Goal: Information Seeking & Learning: Learn about a topic

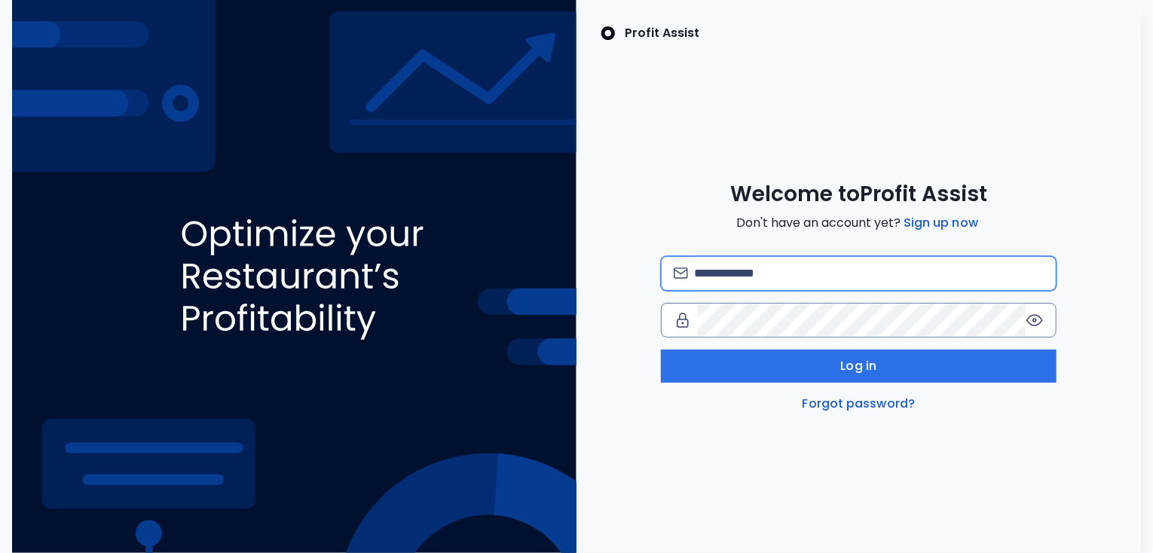
click at [798, 278] on input "email" at bounding box center [869, 273] width 350 height 33
type input "**********"
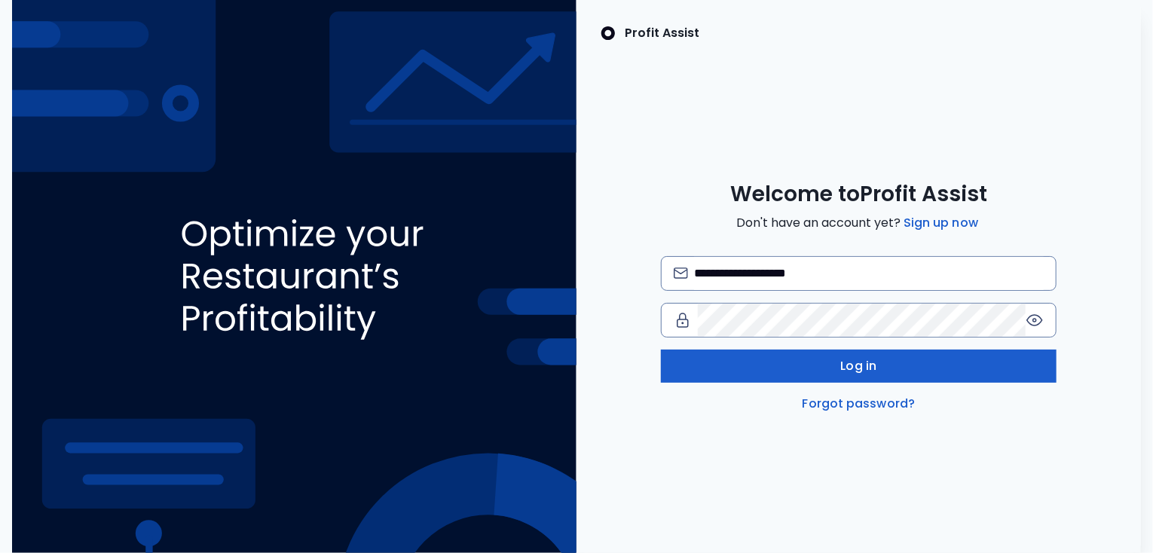
click at [760, 368] on button "Log in" at bounding box center [859, 366] width 396 height 33
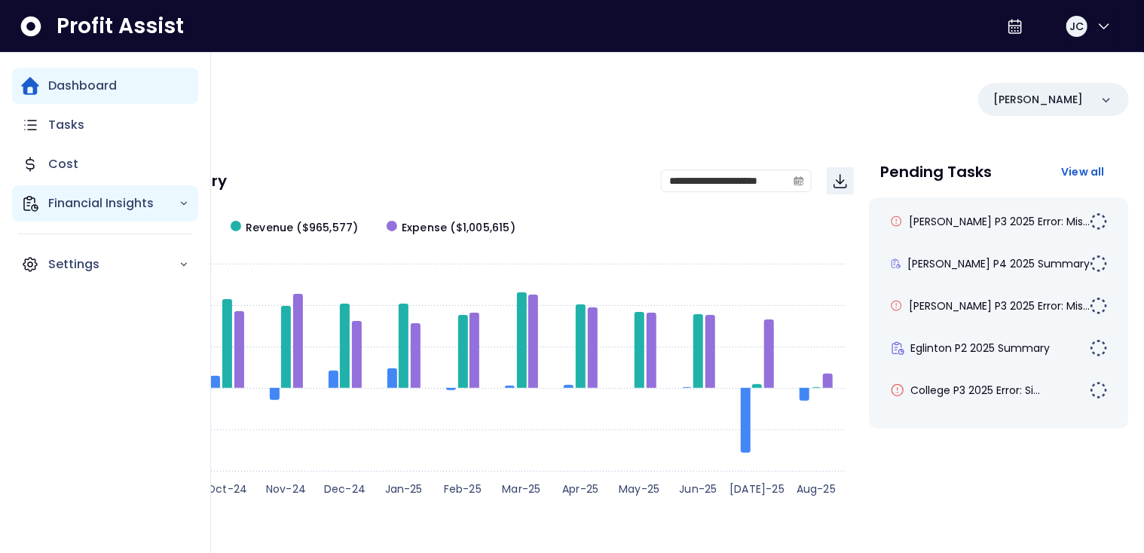
click at [62, 194] on div "Financial Insights" at bounding box center [105, 203] width 186 height 36
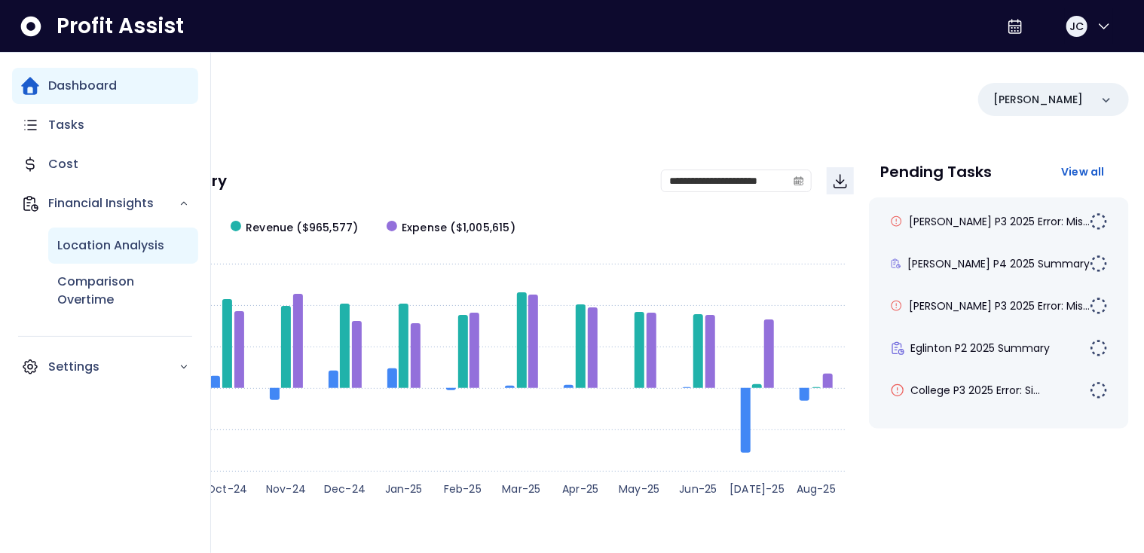
click at [78, 247] on p "Location Analysis" at bounding box center [110, 246] width 107 height 18
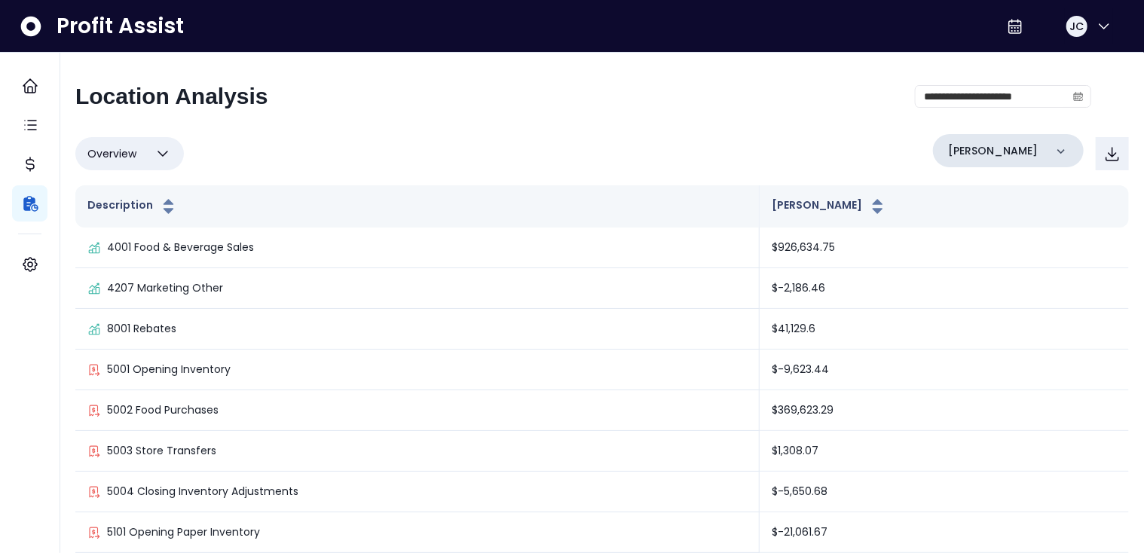
click at [999, 143] on div "[PERSON_NAME]" at bounding box center [1008, 150] width 151 height 33
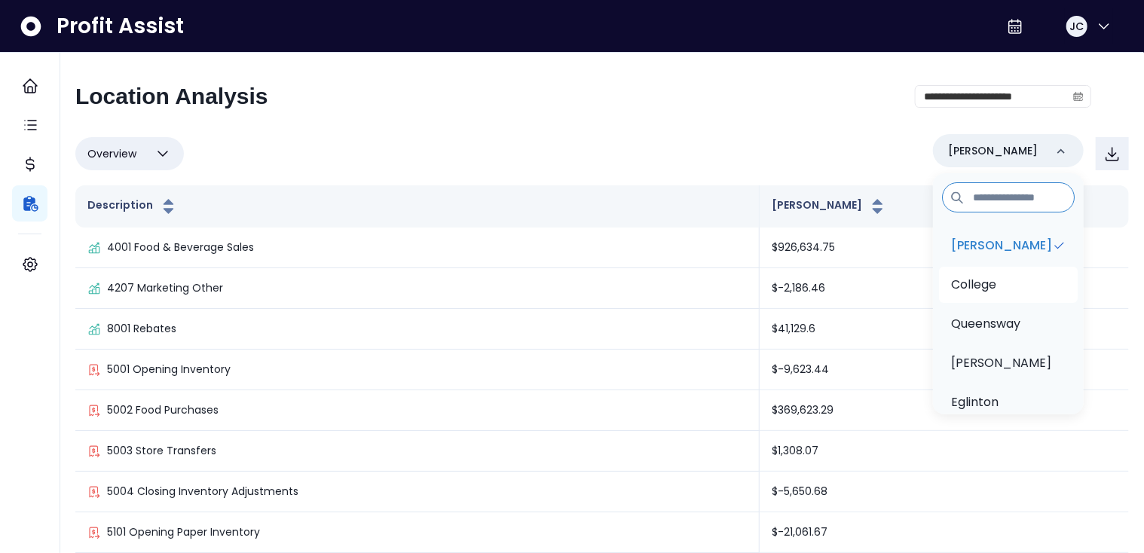
click at [999, 280] on li "College" at bounding box center [1008, 285] width 139 height 36
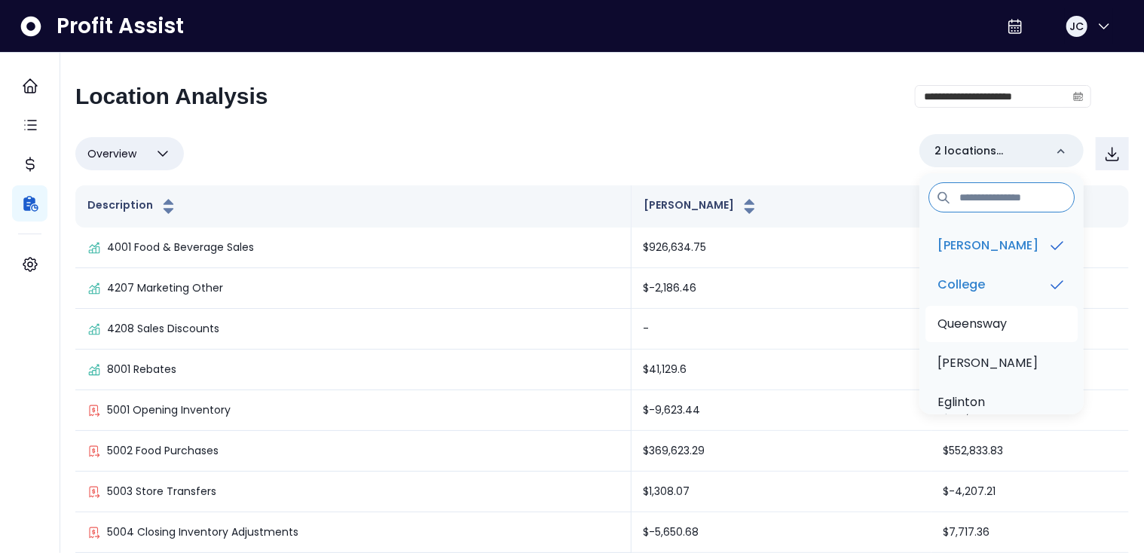
click at [998, 326] on p "Queensway" at bounding box center [971, 324] width 69 height 18
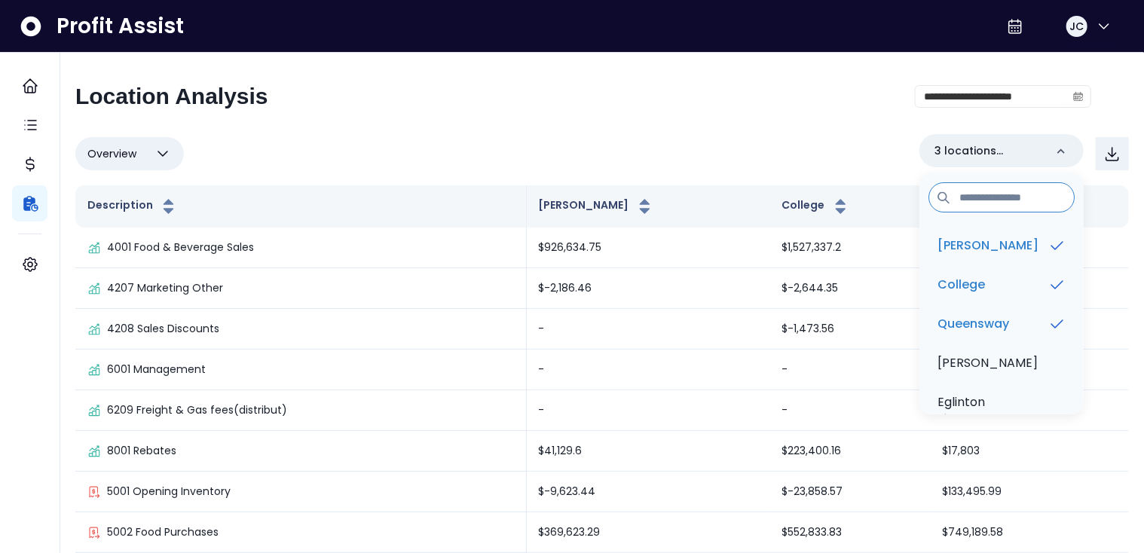
click at [500, 72] on div "**********" at bounding box center [602, 353] width 1084 height 600
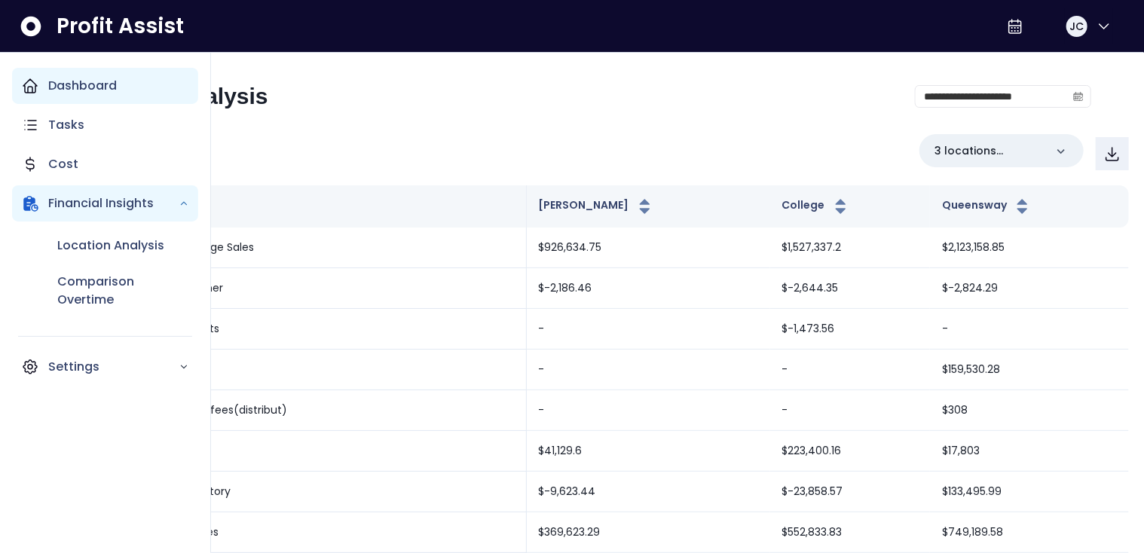
click at [35, 87] on icon "Main navigation" at bounding box center [30, 86] width 18 height 18
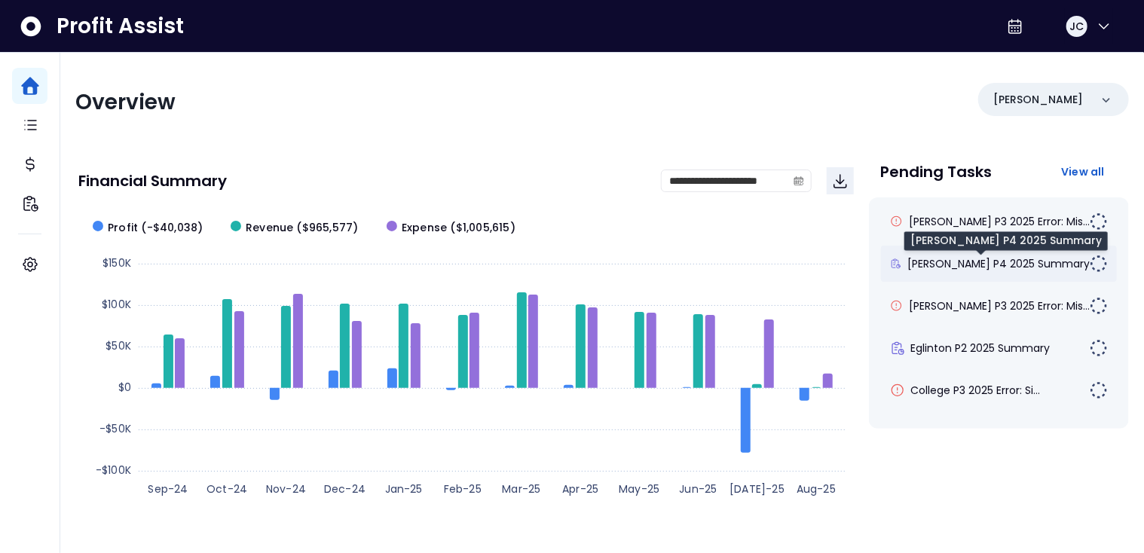
click at [958, 259] on span "[PERSON_NAME] P4 2025 Summary" at bounding box center [998, 263] width 182 height 15
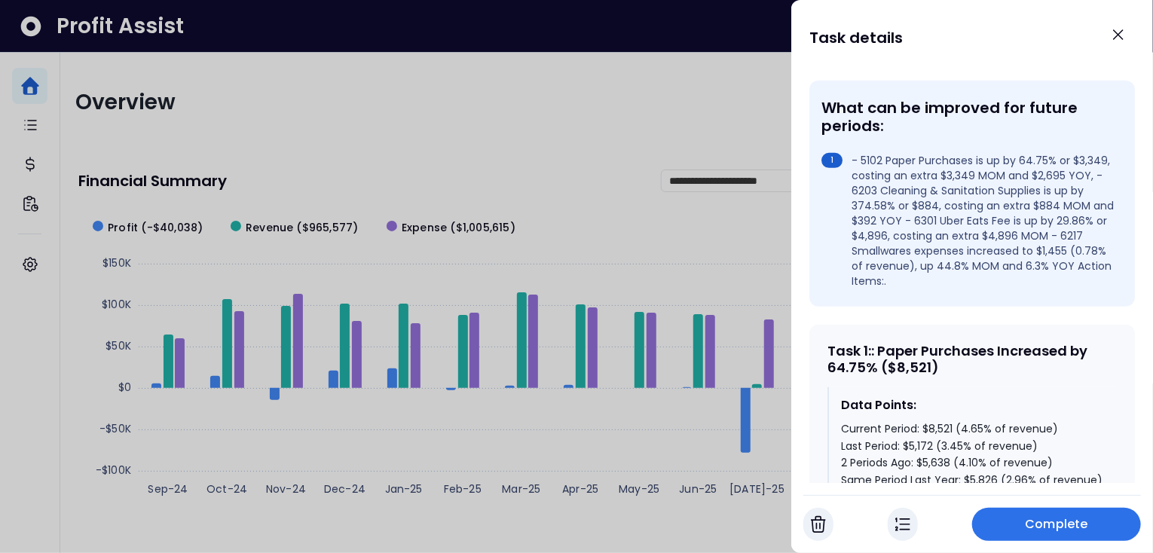
scroll to position [509, 0]
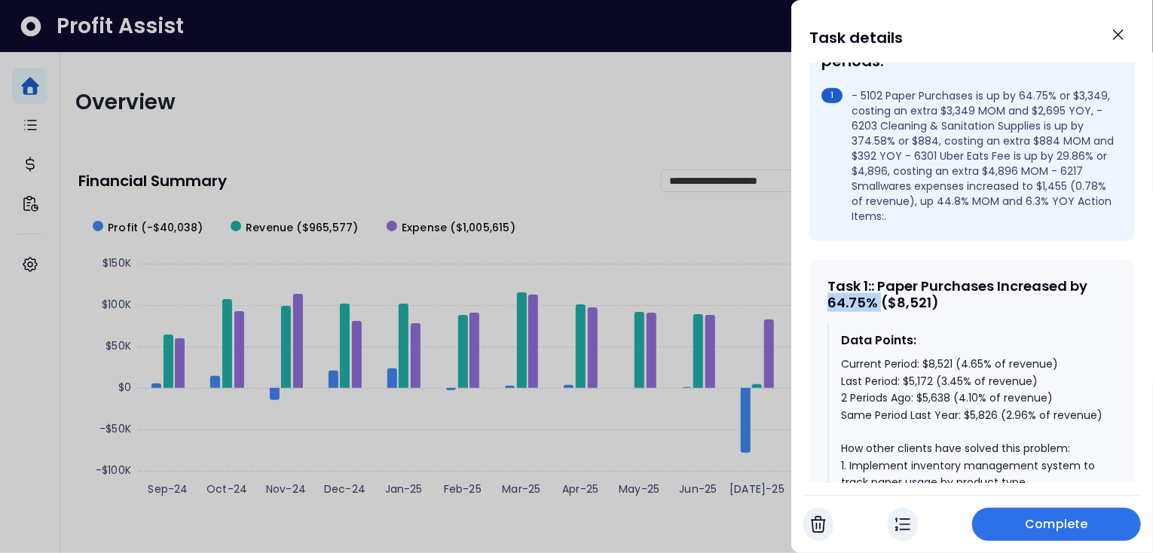
drag, startPoint x: 878, startPoint y: 275, endPoint x: 830, endPoint y: 277, distance: 48.3
click at [830, 278] on div "Task 1 : : Paper Purchases Increased by 64.75% ($8,521)" at bounding box center [971, 294] width 289 height 32
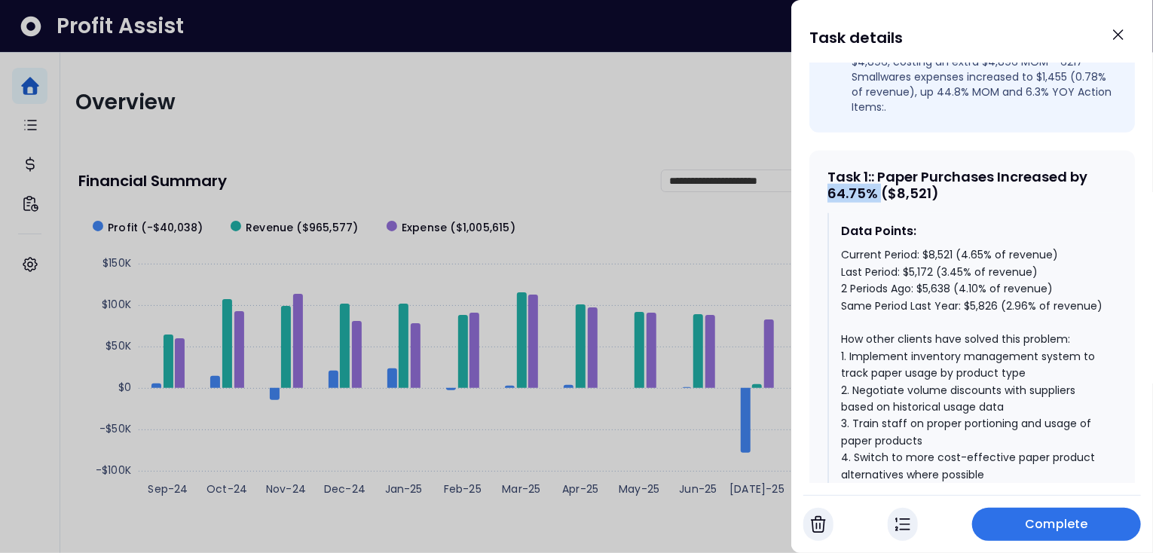
scroll to position [636, 0]
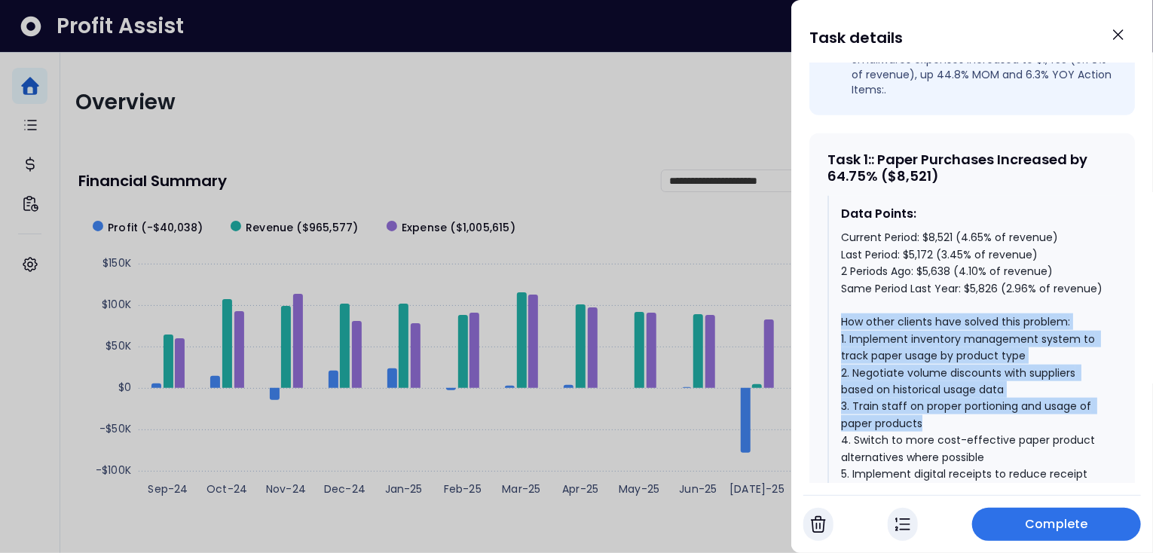
drag, startPoint x: 843, startPoint y: 311, endPoint x: 935, endPoint y: 408, distance: 133.8
click at [935, 409] on div "Current Period: $8,521 (4.65% of revenue) Last Period: $5,172 (3.45% of revenue…" at bounding box center [973, 406] width 264 height 354
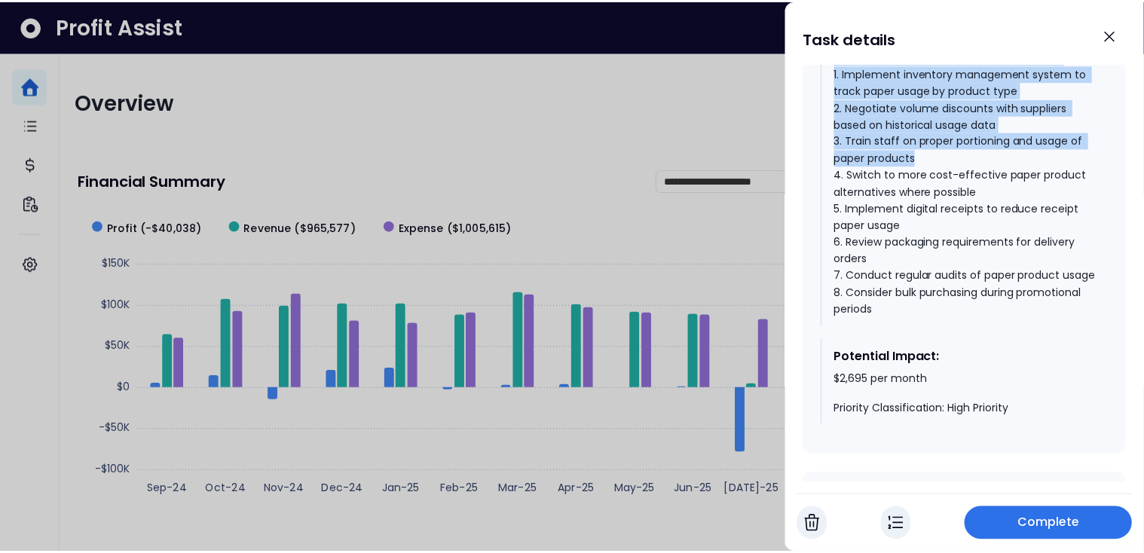
scroll to position [904, 0]
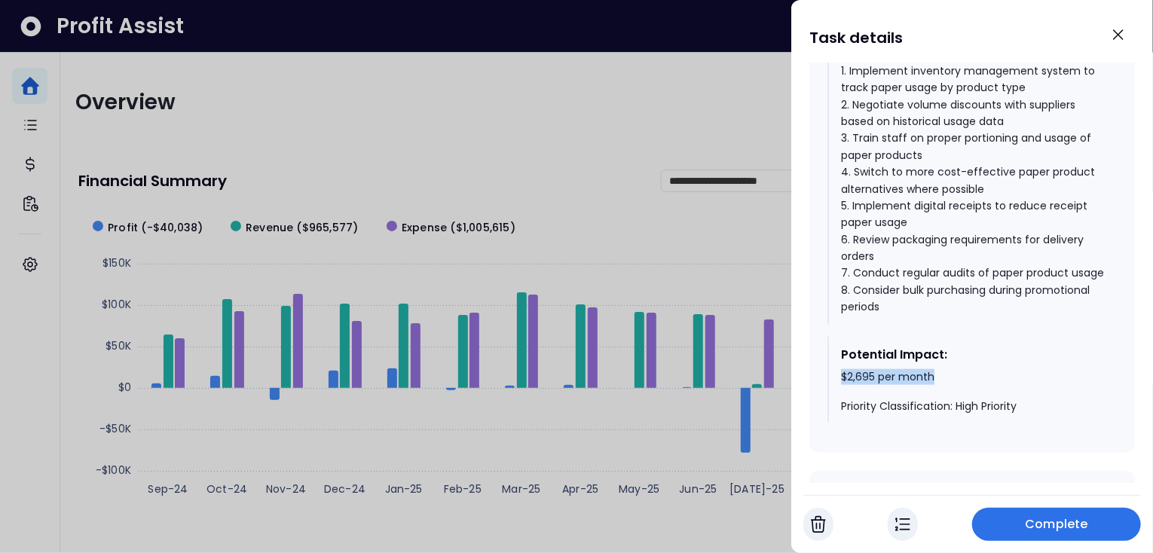
drag, startPoint x: 842, startPoint y: 384, endPoint x: 953, endPoint y: 381, distance: 111.5
click at [951, 381] on div "$2,695 per month Priority Classification: High Priority" at bounding box center [973, 392] width 264 height 44
click at [555, 196] on div at bounding box center [576, 276] width 1153 height 553
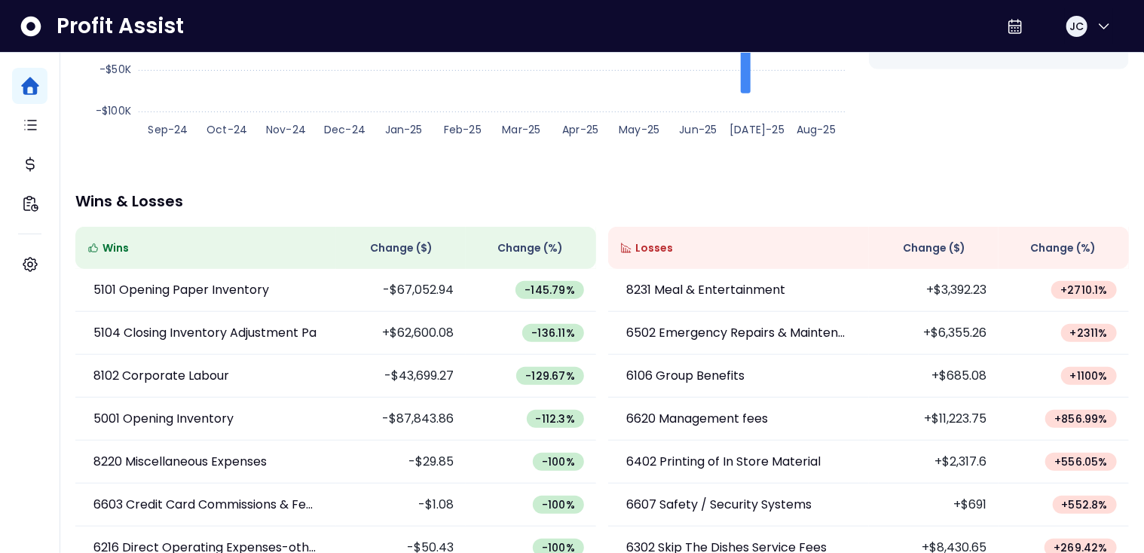
scroll to position [357, 0]
